Goal: Task Accomplishment & Management: Use online tool/utility

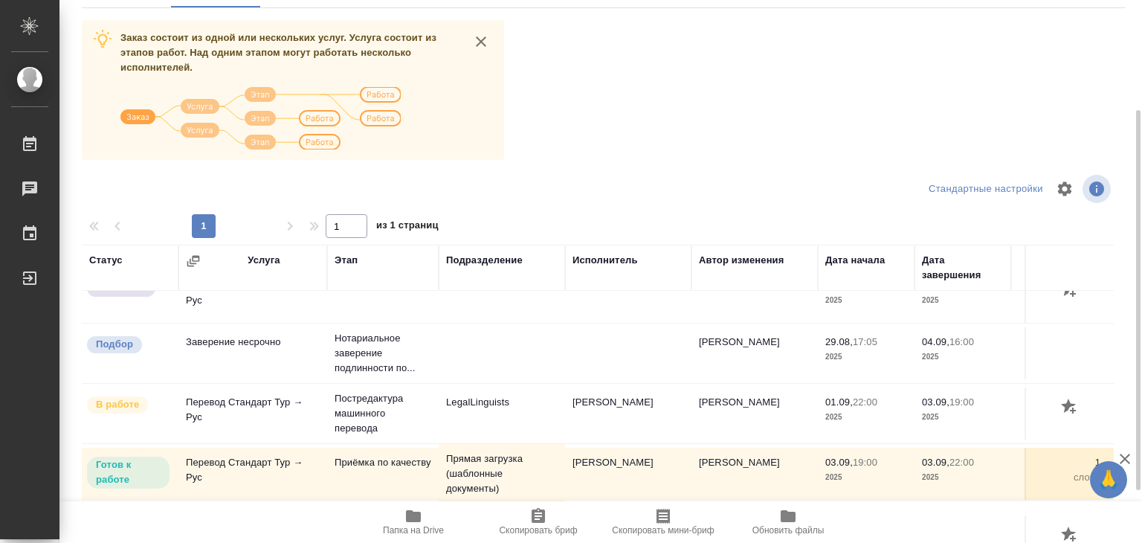
scroll to position [83, 0]
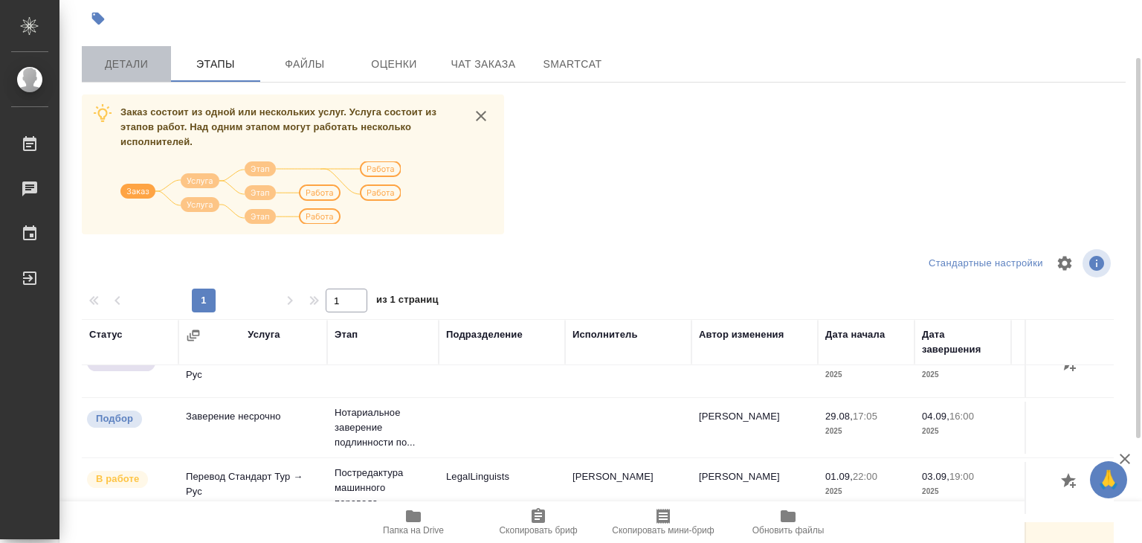
click at [107, 68] on span "Детали" at bounding box center [126, 64] width 71 height 19
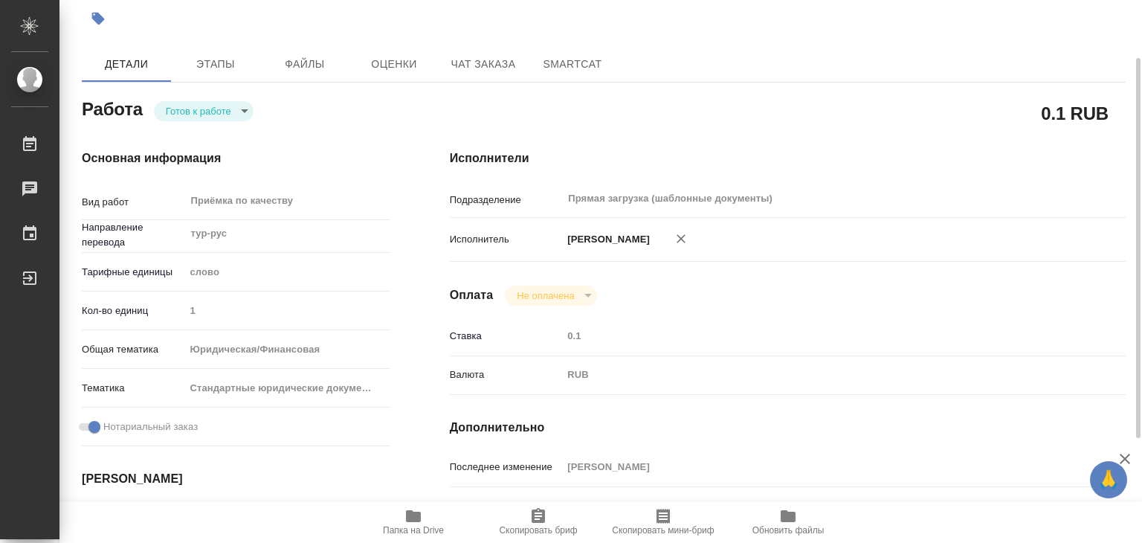
type textarea "x"
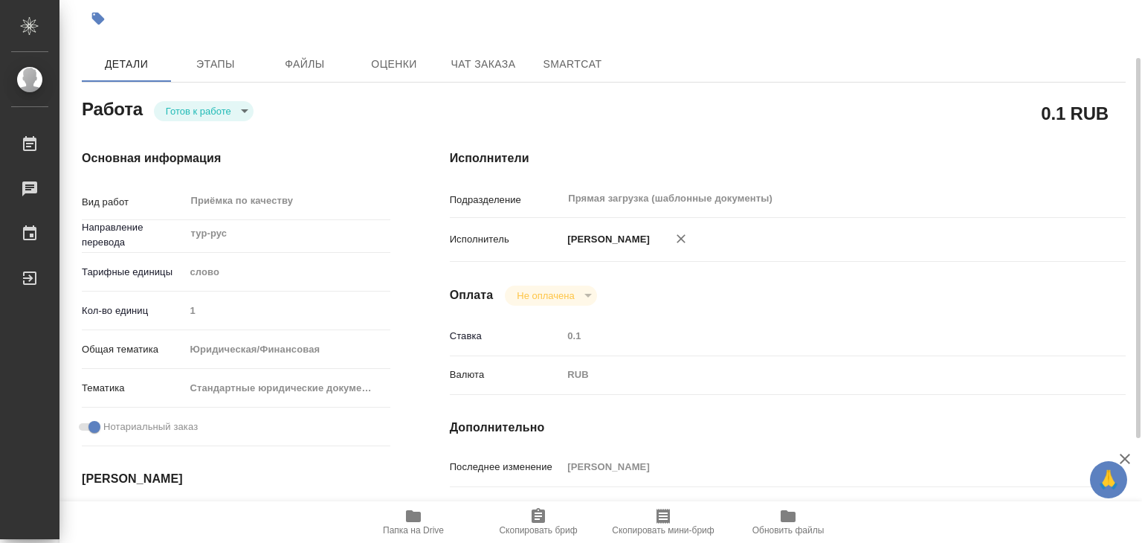
type textarea "x"
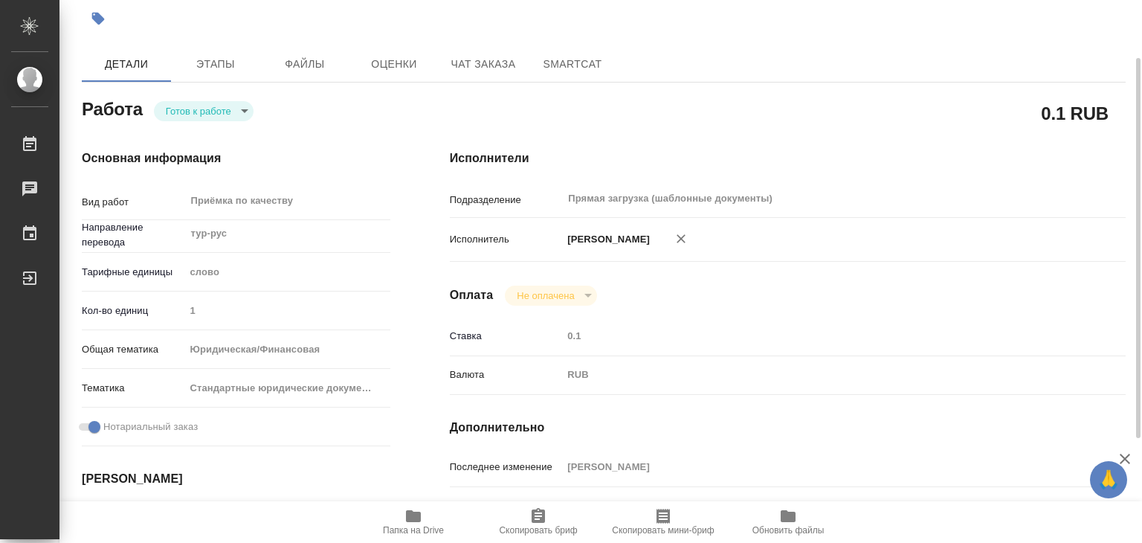
type textarea "x"
